Goal: Task Accomplishment & Management: Complete application form

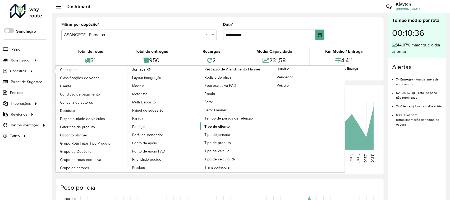
click at [222, 129] on span "Tipo de cliente" at bounding box center [216, 127] width 25 height 6
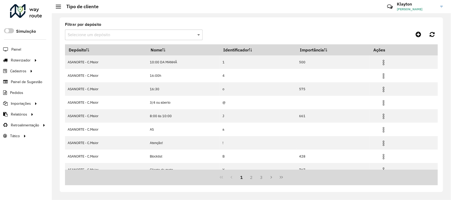
click at [196, 33] on span at bounding box center [199, 35] width 7 height 6
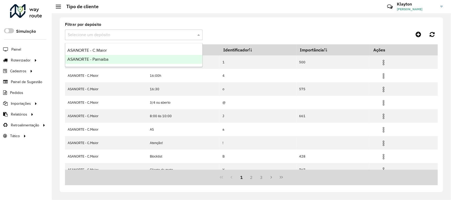
click at [105, 58] on span "ASANORTE - Parnaiba" at bounding box center [87, 59] width 41 height 4
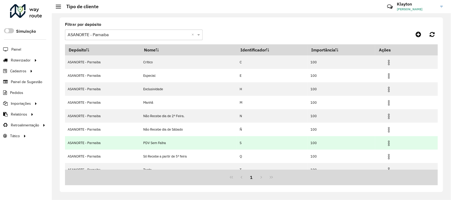
click at [389, 144] on img at bounding box center [389, 143] width 6 height 6
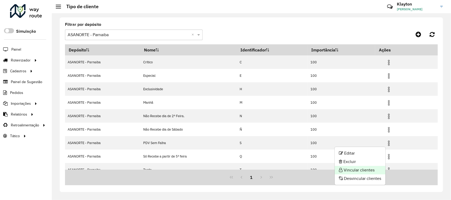
click at [360, 173] on li "Vincular clientes" at bounding box center [360, 170] width 51 height 8
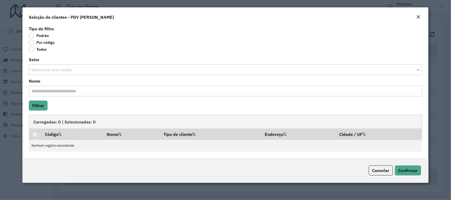
click at [32, 41] on label "Por código" at bounding box center [42, 42] width 26 height 5
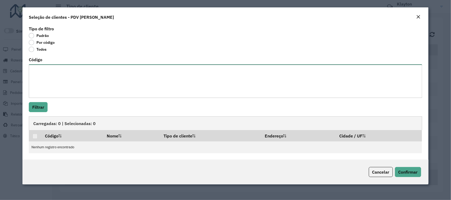
paste textarea "*** *** *** *** *** *** *** *** *** *** *** *** *** *** *** *** *** *** *** ***…"
type textarea "*** *** *** *** *** *** *** *** *** *** *** *** *** *** *** *** *** *** *** ***…"
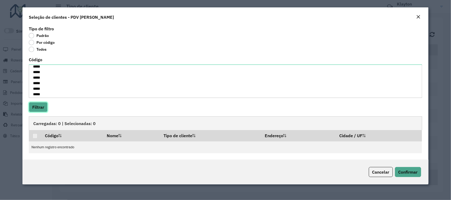
click at [38, 106] on button "Filtrar" at bounding box center [38, 107] width 19 height 10
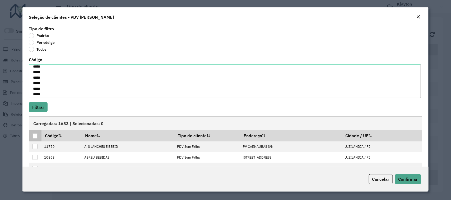
click at [33, 138] on div at bounding box center [34, 136] width 5 height 5
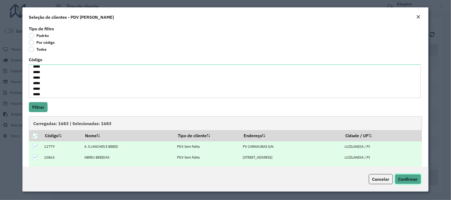
click at [408, 180] on span "Confirmar" at bounding box center [407, 179] width 19 height 5
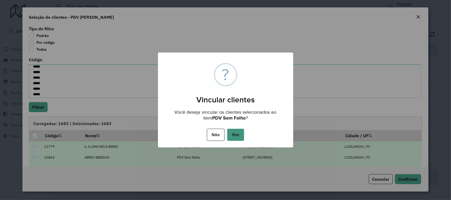
click at [236, 134] on button "Sim" at bounding box center [235, 135] width 17 height 12
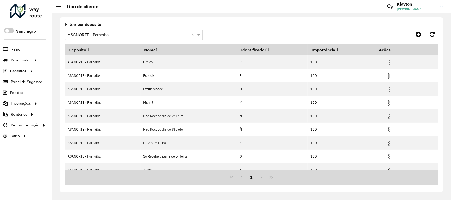
click at [30, 9] on div at bounding box center [26, 11] width 32 height 14
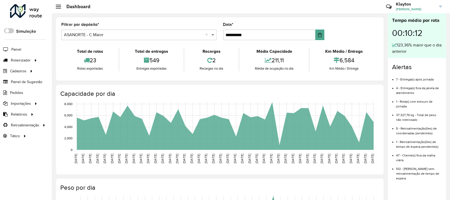
click at [213, 37] on span at bounding box center [213, 35] width 7 height 6
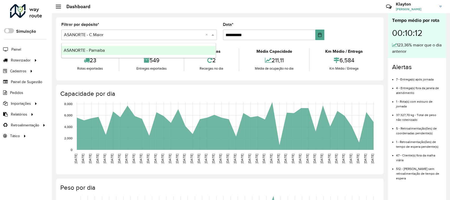
click at [103, 49] on span "ASANORTE - Parnaiba" at bounding box center [84, 50] width 41 height 4
